Goal: Information Seeking & Learning: Learn about a topic

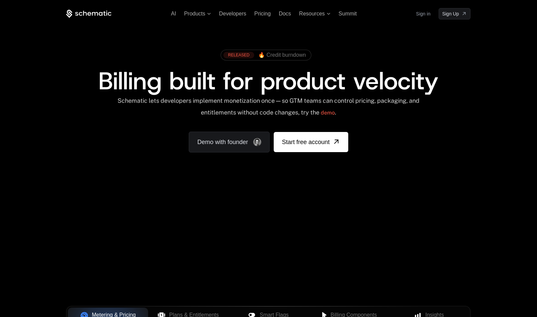
click at [261, 17] on div "AI Products Developers Pricing Docs Resources Summit Sign in Sign Up" at bounding box center [268, 13] width 404 height 11
click at [262, 13] on span "Pricing" at bounding box center [262, 14] width 16 height 6
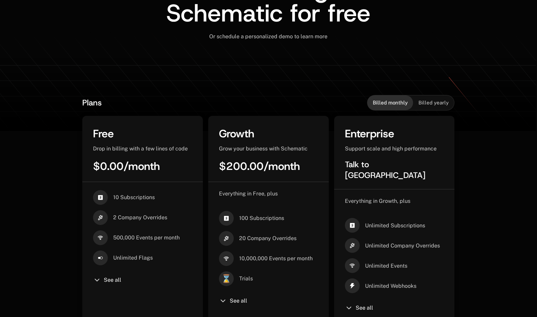
scroll to position [126, 0]
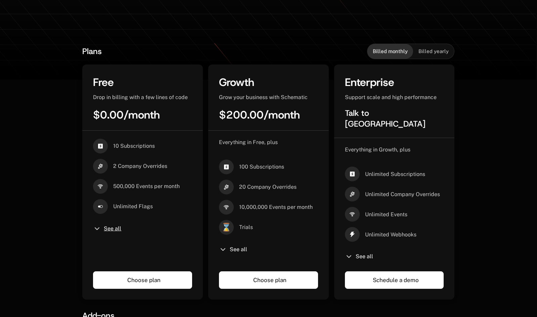
click at [107, 228] on span "See all" at bounding box center [112, 228] width 17 height 5
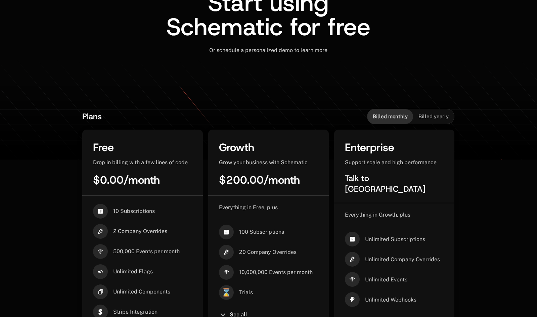
scroll to position [0, 0]
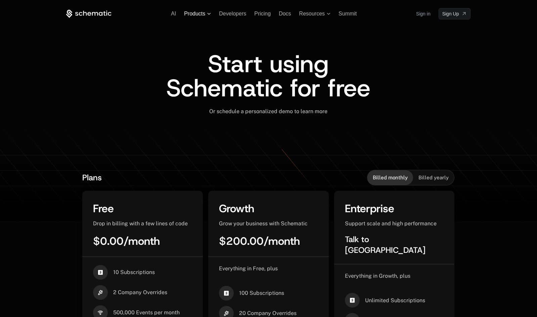
click at [195, 13] on span "Products" at bounding box center [194, 14] width 21 height 6
